Goal: Task Accomplishment & Management: Manage account settings

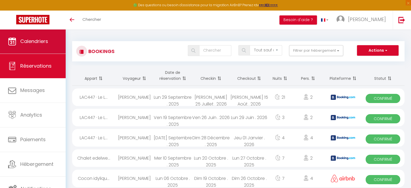
click at [26, 44] on span "Calendriers" at bounding box center [34, 41] width 28 height 7
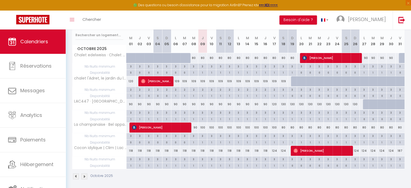
scroll to position [72, 0]
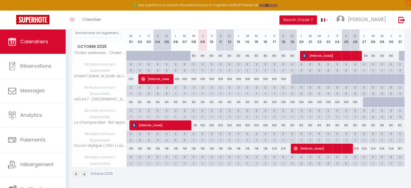
click at [283, 125] on div "80" at bounding box center [283, 125] width 9 height 10
type input "80"
type input "[PERSON_NAME] 18 Octobre 2025"
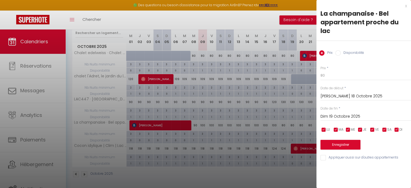
click at [339, 116] on input "Dim 19 Octobre 2025" at bounding box center [366, 116] width 91 height 7
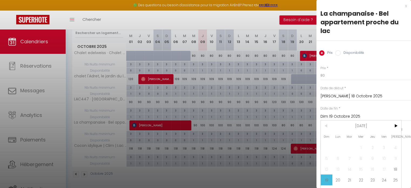
scroll to position [12, 0]
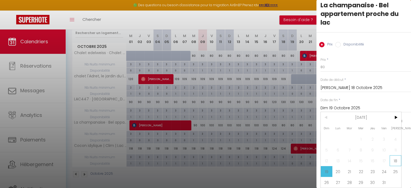
click at [397, 158] on span "18" at bounding box center [396, 160] width 12 height 11
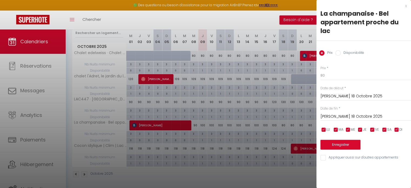
scroll to position [0, 0]
click at [332, 118] on input "[PERSON_NAME] 18 Octobre 2025" at bounding box center [366, 116] width 91 height 7
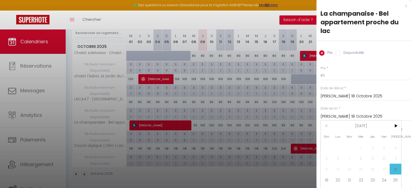
scroll to position [12, 0]
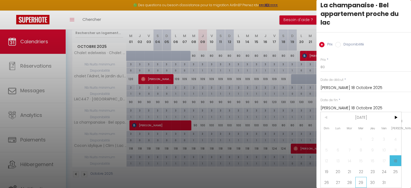
click at [362, 177] on span "29" at bounding box center [361, 182] width 12 height 11
type input "Mer 29 Octobre 2025"
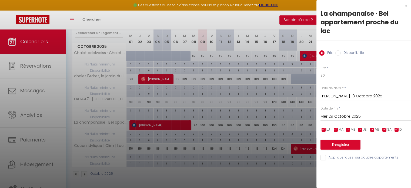
scroll to position [0, 0]
click at [341, 52] on label "Disponibilité" at bounding box center [352, 53] width 23 height 6
click at [341, 52] on input "Disponibilité" at bounding box center [337, 52] width 5 height 5
radio input "true"
radio input "false"
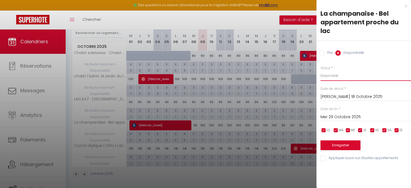
click at [332, 77] on select "Disponible Indisponible" at bounding box center [366, 76] width 91 height 10
select select "0"
click at [321, 71] on select "Disponible Indisponible" at bounding box center [366, 76] width 91 height 10
click at [331, 147] on button "Enregistrer" at bounding box center [341, 145] width 40 height 10
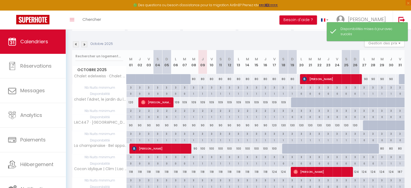
scroll to position [48, 0]
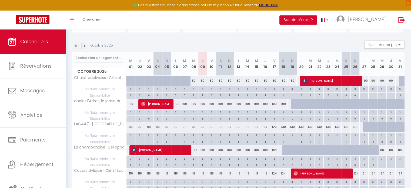
click at [195, 149] on div "90" at bounding box center [193, 150] width 9 height 10
type input "90"
select select "1"
type input "Mer 08 Octobre 2025"
type input "Jeu 09 Octobre 2025"
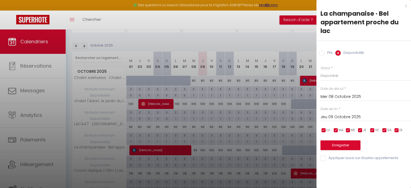
click at [329, 53] on label "Prix" at bounding box center [329, 53] width 8 height 6
click at [325, 53] on input "Prix" at bounding box center [321, 52] width 5 height 5
radio input "true"
radio input "false"
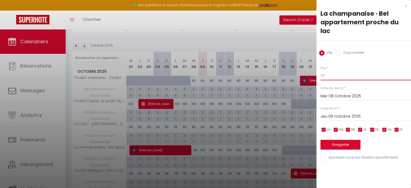
drag, startPoint x: 333, startPoint y: 77, endPoint x: 301, endPoint y: 82, distance: 32.6
click at [301, 82] on body "🟢 Des questions ou besoin d'assistance pour la migration AirBnB? Prenez rdv >>>…" at bounding box center [205, 98] width 411 height 232
drag, startPoint x: 331, startPoint y: 77, endPoint x: 311, endPoint y: 78, distance: 19.5
click at [311, 78] on body "🟢 Des questions ou besoin d'assistance pour la migration AirBnB? Prenez rdv >>>…" at bounding box center [205, 98] width 411 height 232
type input "75"
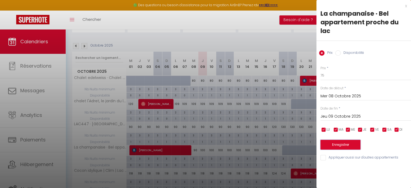
click at [337, 144] on button "Enregistrer" at bounding box center [341, 145] width 40 height 10
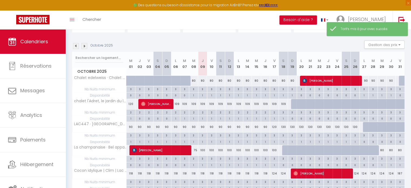
click at [194, 149] on div "75" at bounding box center [193, 150] width 9 height 10
type input "75"
type input "Mer 08 Octobre 2025"
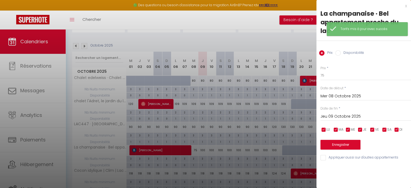
click at [336, 115] on input "Jeu 09 Octobre 2025" at bounding box center [366, 116] width 91 height 7
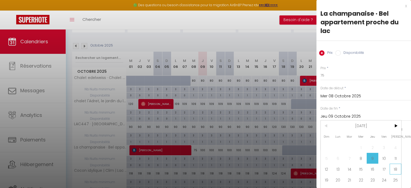
click at [394, 168] on span "18" at bounding box center [396, 169] width 12 height 11
type input "[PERSON_NAME] 18 Octobre 2025"
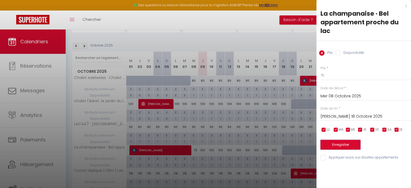
drag, startPoint x: 340, startPoint y: 147, endPoint x: 347, endPoint y: 148, distance: 7.0
click at [347, 148] on button "Enregistrer" at bounding box center [341, 145] width 40 height 10
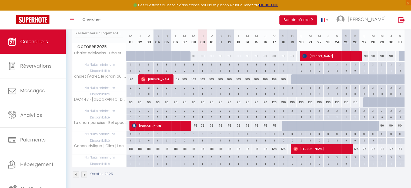
scroll to position [72, 0]
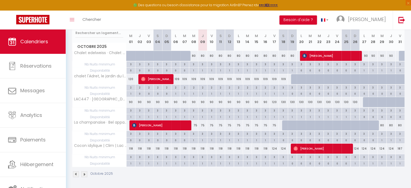
click at [177, 79] on div "109" at bounding box center [175, 79] width 9 height 10
type input "109"
type input "Lun 06 Octobre 2025"
type input "[DATE] Octobre 2025"
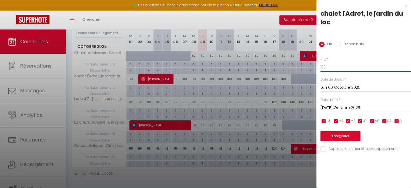
drag, startPoint x: 328, startPoint y: 65, endPoint x: 308, endPoint y: 65, distance: 20.0
click at [308, 65] on body "🟢 Des questions ou besoin d'assistance pour la migration AirBnB? Prenez rdv >>>…" at bounding box center [205, 73] width 411 height 232
type input "96"
click at [344, 108] on input "[DATE] Octobre 2025" at bounding box center [366, 107] width 91 height 7
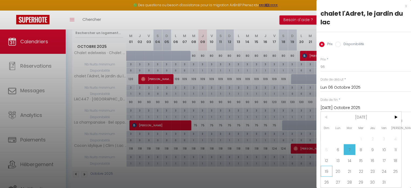
click at [328, 172] on span "19" at bounding box center [327, 171] width 12 height 11
type input "Dim 19 Octobre 2025"
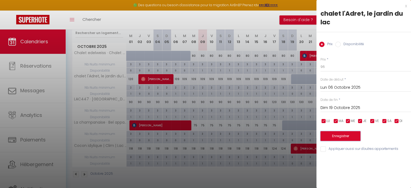
click at [342, 136] on button "Enregistrer" at bounding box center [341, 136] width 40 height 10
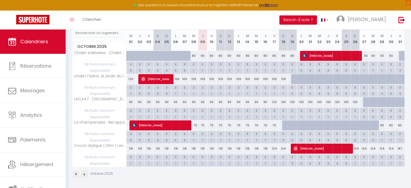
click at [98, 82] on th "chalet l'Adret, le jardin du lac" at bounding box center [99, 79] width 54 height 10
click at [175, 79] on div "109" at bounding box center [175, 79] width 9 height 10
type input "109"
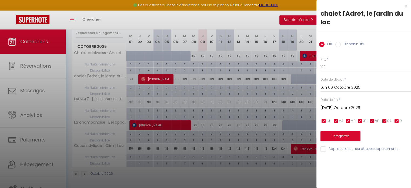
click at [349, 106] on input "[DATE] Octobre 2025" at bounding box center [366, 107] width 91 height 7
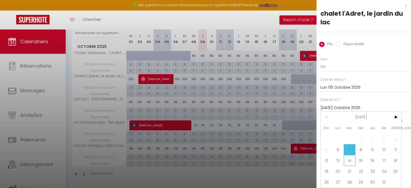
scroll to position [3, 0]
click at [325, 167] on span "19" at bounding box center [327, 171] width 12 height 11
type input "Dim 19 Octobre 2025"
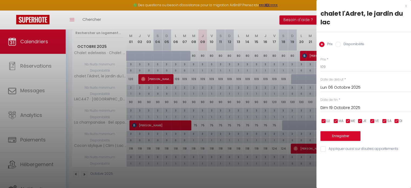
scroll to position [0, 0]
drag, startPoint x: 332, startPoint y: 66, endPoint x: 305, endPoint y: 66, distance: 26.2
click at [305, 66] on body "🟢 Des questions ou besoin d'assistance pour la migration AirBnB? Prenez rdv >>>…" at bounding box center [205, 73] width 411 height 232
type input "96"
click at [335, 138] on button "Enregistrer" at bounding box center [341, 136] width 40 height 10
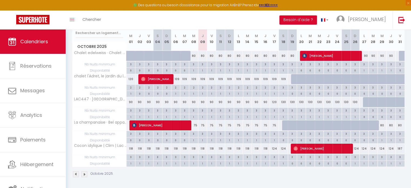
click at [184, 78] on div "109" at bounding box center [184, 79] width 9 height 10
type input "109"
type input "[DATE] Octobre 2025"
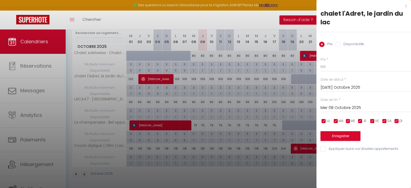
click at [338, 104] on input "Mer 08 Octobre 2025" at bounding box center [366, 107] width 91 height 7
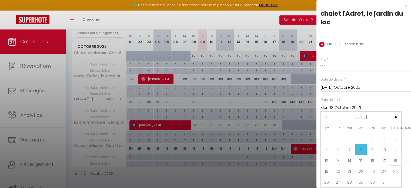
click at [397, 158] on span "18" at bounding box center [396, 160] width 12 height 11
type input "[PERSON_NAME] 18 Octobre 2025"
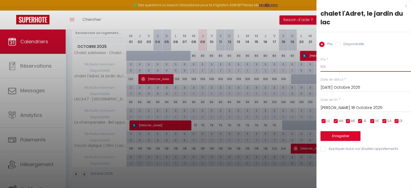
drag, startPoint x: 331, startPoint y: 67, endPoint x: 307, endPoint y: 65, distance: 23.6
click at [307, 65] on body "🟢 Des questions ou besoin d'assistance pour la migration AirBnB? Prenez rdv >>>…" at bounding box center [205, 73] width 411 height 232
type input "96"
click at [344, 136] on button "Enregistrer" at bounding box center [341, 136] width 40 height 10
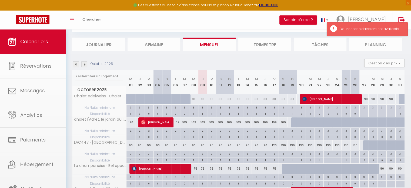
scroll to position [72, 0]
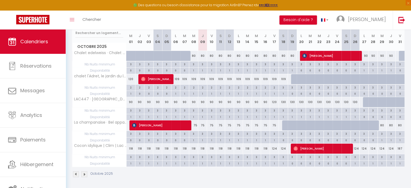
click at [183, 79] on div "109" at bounding box center [184, 79] width 9 height 10
type input "109"
type input "Mer 08 Octobre 2025"
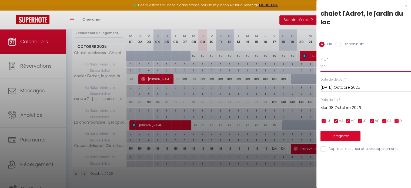
drag, startPoint x: 328, startPoint y: 71, endPoint x: 294, endPoint y: 60, distance: 35.3
click at [294, 60] on body "🟢 Des questions ou besoin d'assistance pour la migration AirBnB? Prenez rdv >>>…" at bounding box center [205, 73] width 411 height 232
type input "96"
click at [338, 135] on button "Enregistrer" at bounding box center [341, 136] width 40 height 10
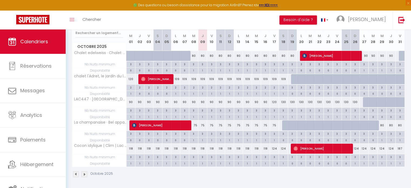
click at [184, 80] on div "109" at bounding box center [184, 79] width 9 height 10
type input "109"
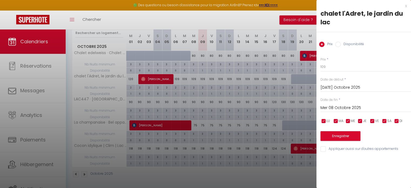
click at [344, 108] on input "Mer 08 Octobre 2025" at bounding box center [366, 107] width 91 height 7
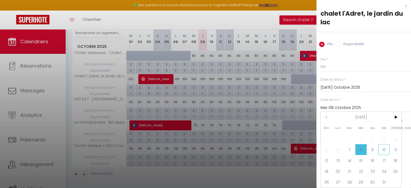
click at [384, 149] on span "10" at bounding box center [384, 149] width 12 height 11
type input "Ven 10 Octobre 2025"
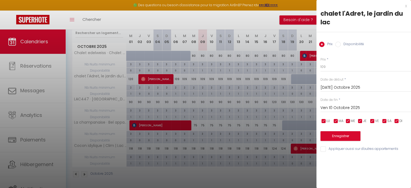
click at [343, 88] on input "[DATE] Octobre 2025" at bounding box center [366, 87] width 91 height 7
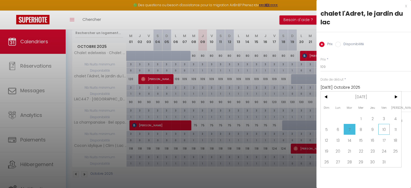
click at [383, 129] on span "10" at bounding box center [384, 129] width 12 height 11
type input "Ven 10 Octobre 2025"
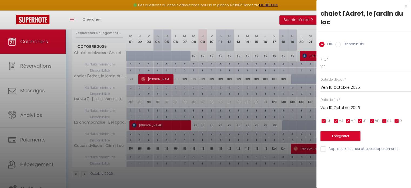
click at [337, 106] on input "Ven 10 Octobre 2025" at bounding box center [366, 107] width 91 height 7
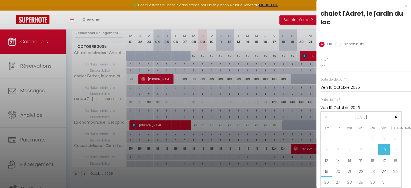
click at [329, 170] on span "19" at bounding box center [327, 171] width 12 height 11
type input "Dim 19 Octobre 2025"
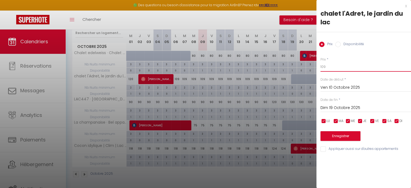
drag, startPoint x: 333, startPoint y: 67, endPoint x: 295, endPoint y: 57, distance: 39.0
click at [295, 57] on body "🟢 Des questions ou besoin d'assistance pour la migration AirBnB? Prenez rdv >>>…" at bounding box center [205, 73] width 411 height 232
type input "96"
click at [342, 137] on button "Enregistrer" at bounding box center [341, 136] width 40 height 10
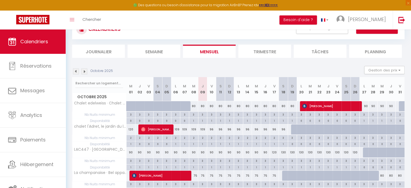
scroll to position [6, 0]
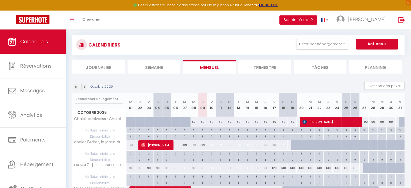
click at [84, 87] on img at bounding box center [84, 87] width 6 height 6
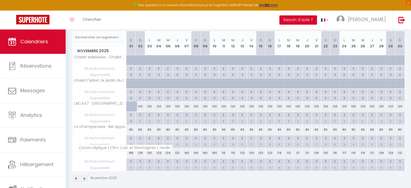
scroll to position [72, 0]
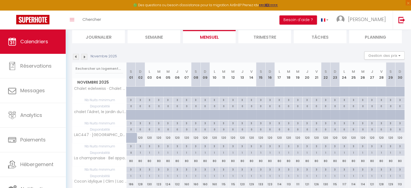
click at [75, 55] on img at bounding box center [76, 57] width 6 height 6
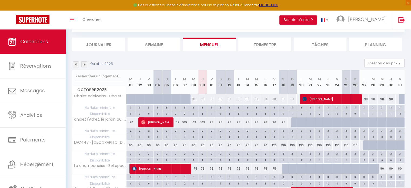
scroll to position [37, 0]
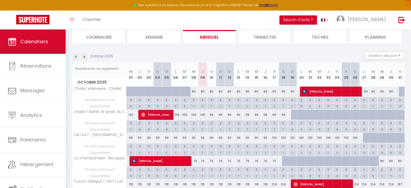
click at [284, 122] on div "3" at bounding box center [283, 122] width 9 height 5
type input "3"
type input "[PERSON_NAME] 18 Octobre 2025"
type input "Dim 19 Octobre 2025"
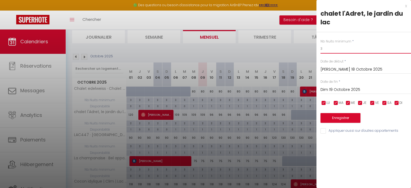
drag, startPoint x: 331, startPoint y: 49, endPoint x: 309, endPoint y: 49, distance: 21.6
click at [309, 49] on body "🟢 Des questions ou besoin d'assistance pour la migration AirBnB? Prenez rdv >>>…" at bounding box center [205, 109] width 411 height 232
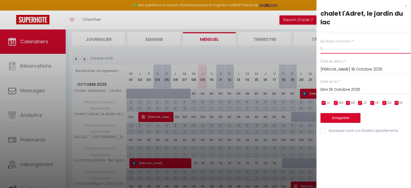
type input "1"
type input "2"
click at [346, 114] on button "Enregistrer" at bounding box center [341, 118] width 40 height 10
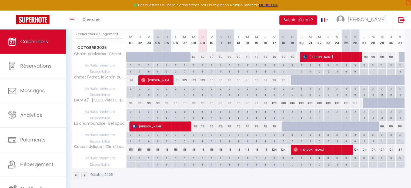
scroll to position [72, 0]
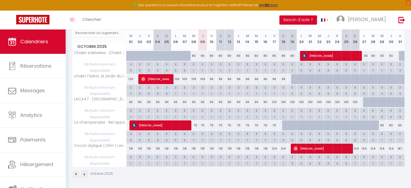
click at [195, 124] on div "75" at bounding box center [193, 125] width 9 height 10
type input "75"
type input "Mer 08 Octobre 2025"
type input "Jeu 09 Octobre 2025"
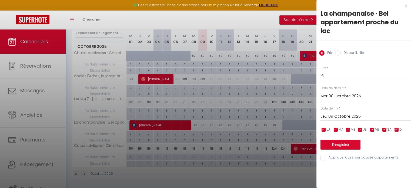
click at [276, 19] on div at bounding box center [205, 94] width 411 height 188
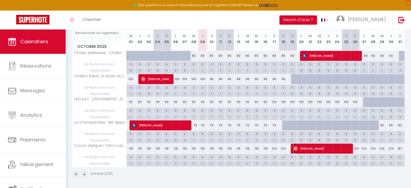
click at [296, 149] on img at bounding box center [296, 148] width 4 height 4
select select "OK"
select select "0"
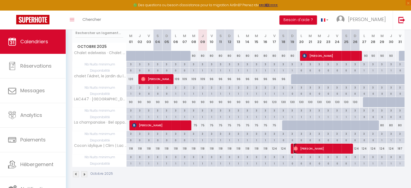
select select "1"
select select
